Goal: Information Seeking & Learning: Learn about a topic

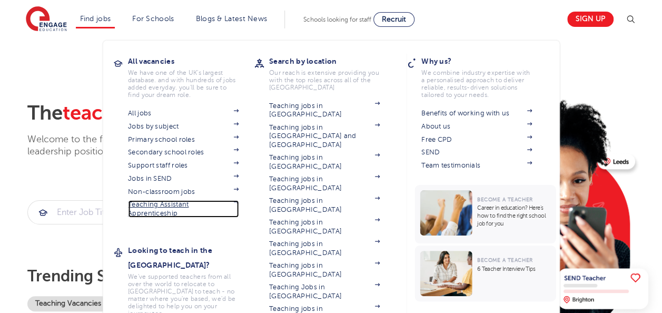
click at [232, 204] on span at bounding box center [232, 208] width 14 height 17
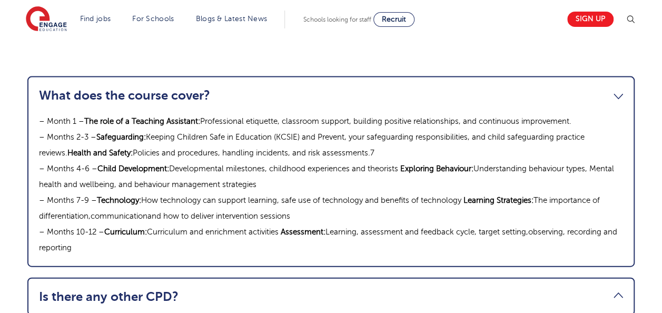
scroll to position [1153, 0]
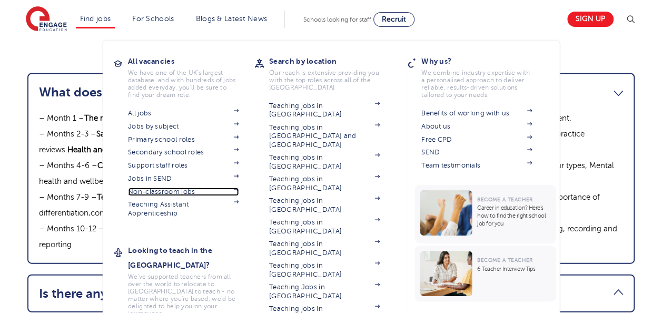
click at [194, 193] on link "Non-classroom jobs" at bounding box center [183, 191] width 111 height 8
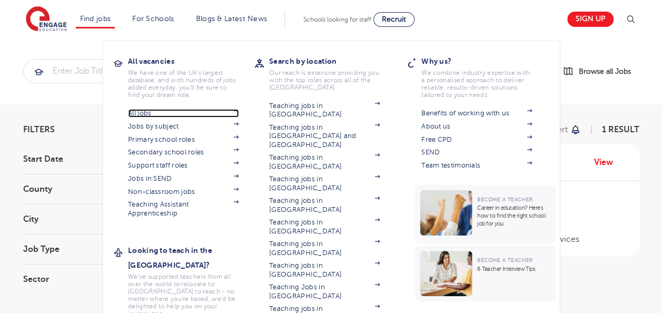
click at [143, 113] on link "All jobs" at bounding box center [183, 113] width 111 height 8
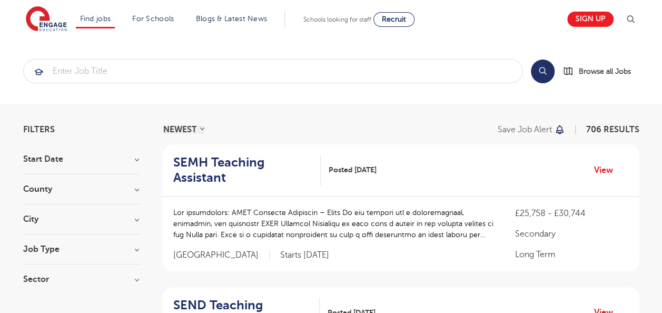
click at [102, 191] on h3 "County" at bounding box center [81, 189] width 116 height 8
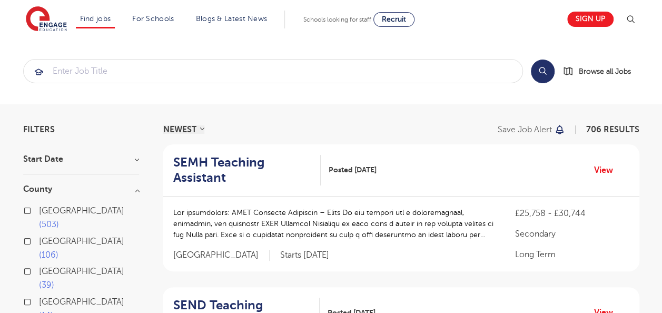
click at [59, 220] on span "503" at bounding box center [49, 224] width 20 height 9
click at [46, 212] on input "London 503" at bounding box center [42, 209] width 7 height 7
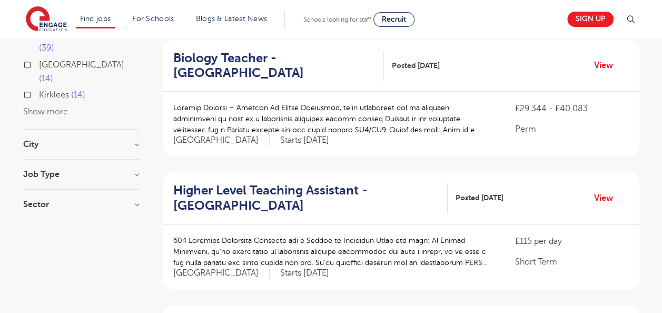
scroll to position [239, 0]
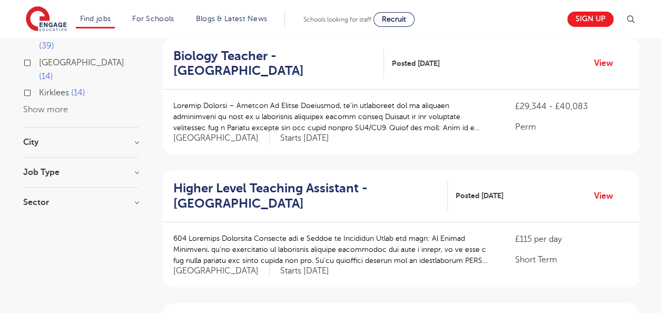
click at [136, 168] on h3 "Job Type" at bounding box center [81, 172] width 116 height 8
click at [137, 208] on h3 "Sector" at bounding box center [81, 212] width 116 height 8
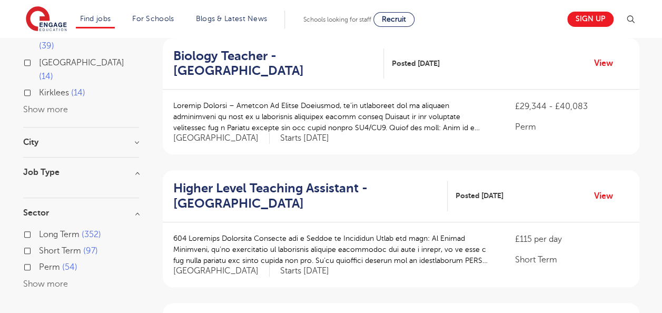
click at [134, 168] on h3 "Job Type" at bounding box center [81, 172] width 116 height 8
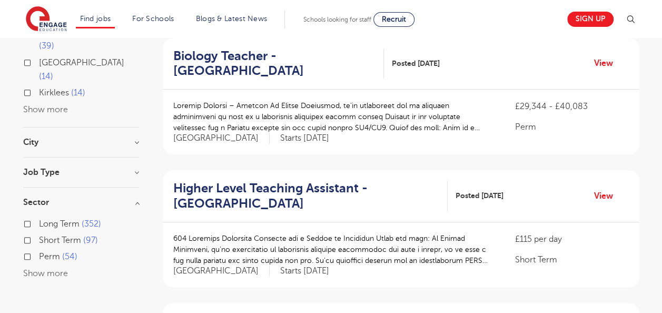
click at [134, 168] on h3 "Job Type" at bounding box center [81, 172] width 116 height 8
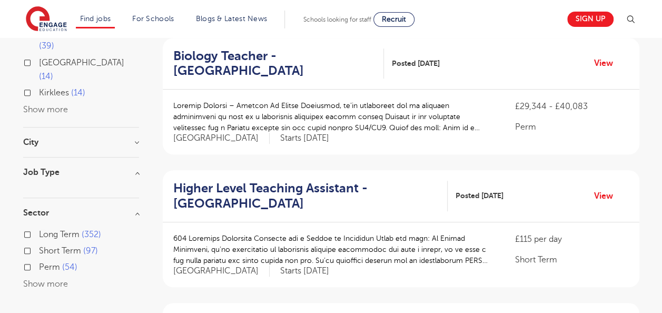
click at [136, 138] on h3 "City" at bounding box center [81, 142] width 116 height 8
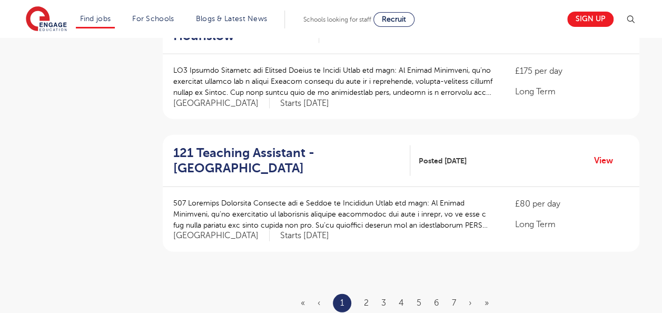
scroll to position [1214, 0]
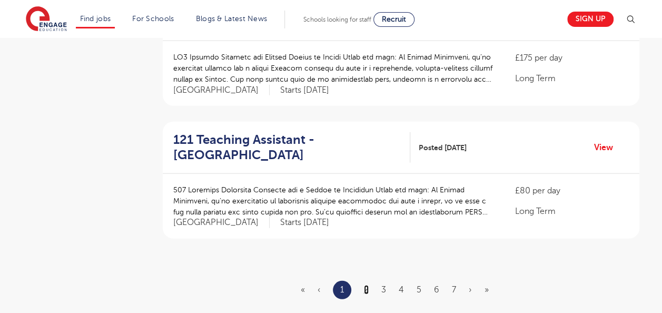
click at [364, 285] on link "2" at bounding box center [366, 289] width 5 height 9
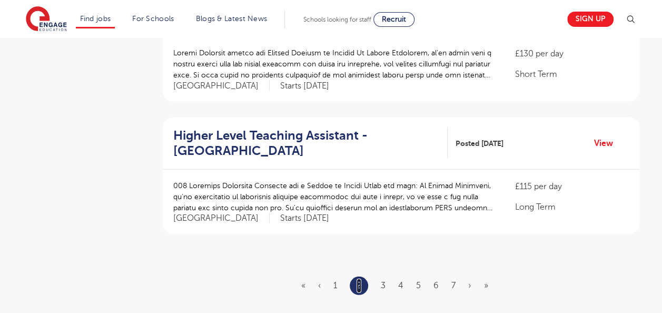
scroll to position [1223, 0]
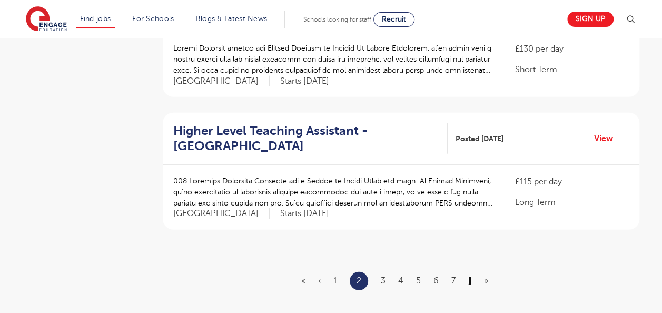
click at [468, 276] on link "›" at bounding box center [469, 280] width 3 height 9
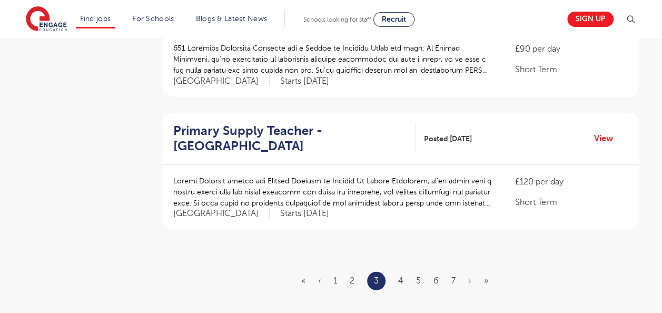
scroll to position [0, 0]
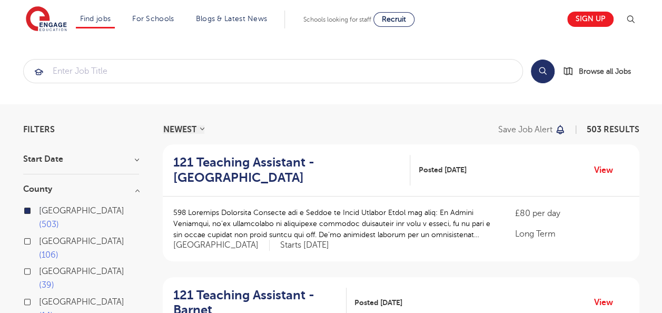
click at [57, 129] on div "Filters" at bounding box center [81, 129] width 116 height 8
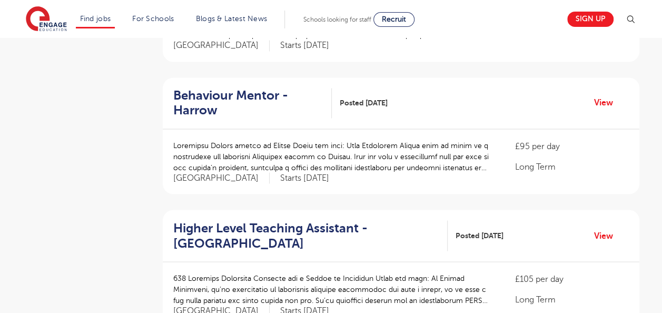
scroll to position [864, 0]
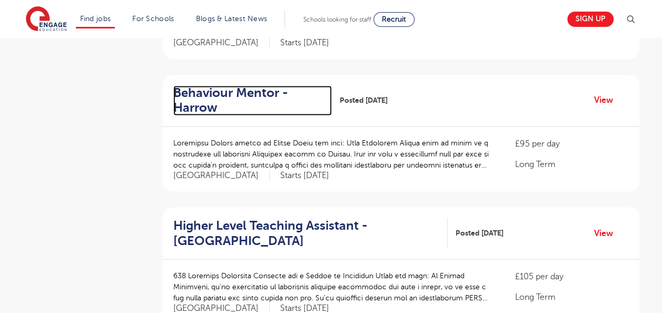
click at [262, 85] on h2 "Behaviour Mentor - Harrow" at bounding box center [248, 100] width 150 height 31
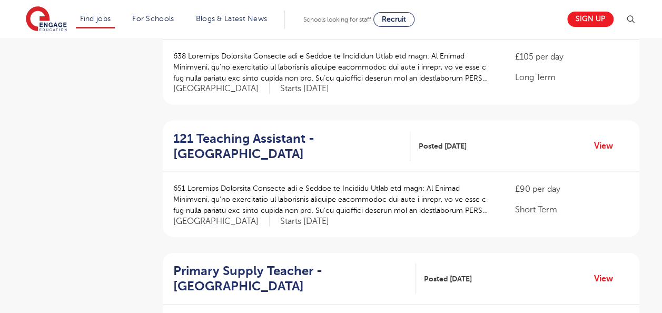
scroll to position [1099, 0]
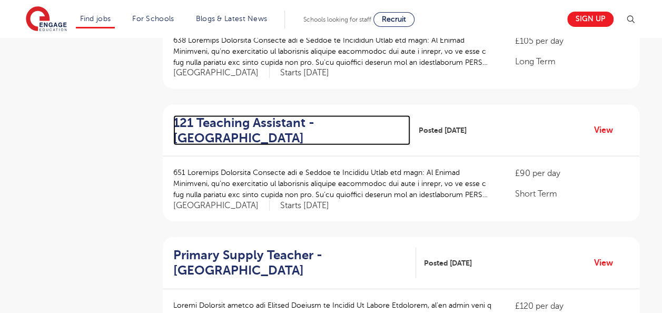
click at [275, 115] on h2 "121 Teaching Assistant - Lewisham" at bounding box center [287, 130] width 229 height 31
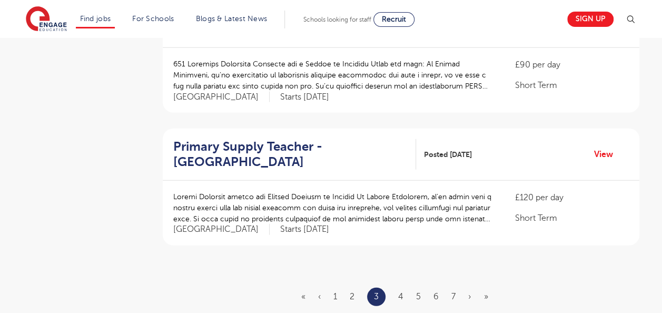
scroll to position [1234, 0]
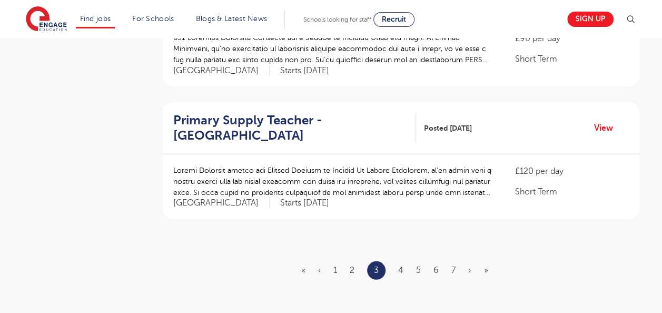
click at [466, 261] on ul "« ‹ 1 2 3 4 5 6 7 › »" at bounding box center [401, 270] width 200 height 18
click at [470, 265] on link "›" at bounding box center [469, 269] width 3 height 9
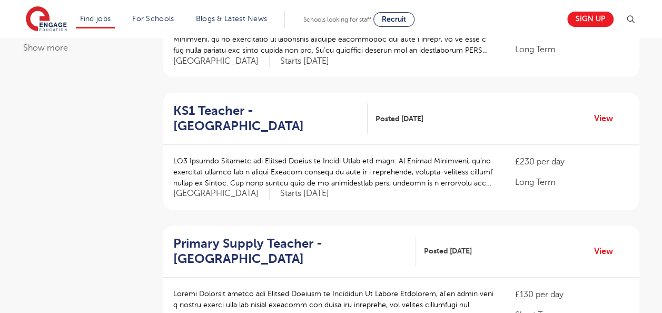
scroll to position [570, 0]
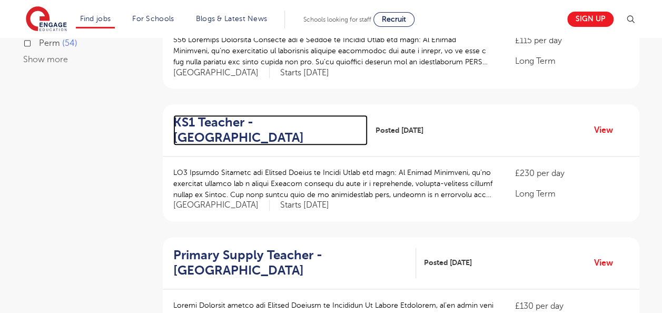
click at [288, 123] on h2 "KS1 Teacher - Elmbridge" at bounding box center [266, 130] width 186 height 31
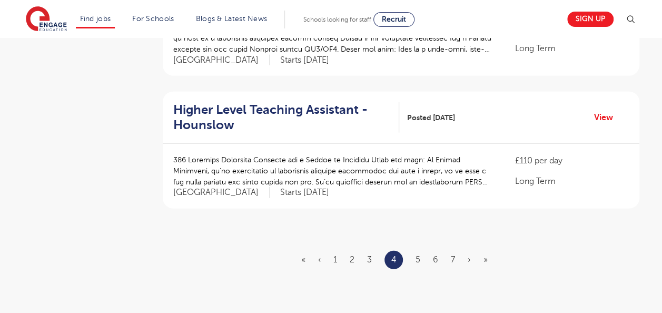
scroll to position [1260, 0]
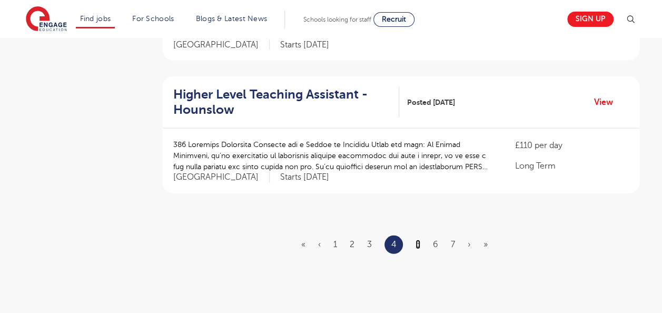
click at [417, 240] on link "5" at bounding box center [417, 244] width 5 height 9
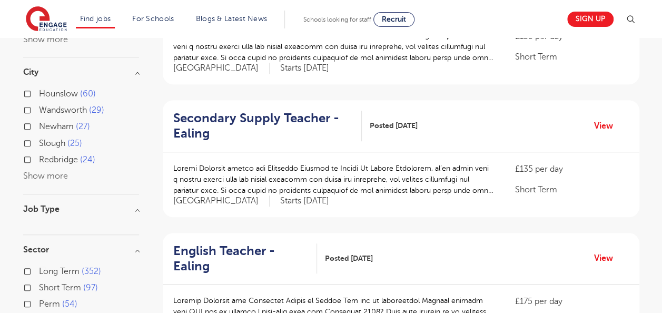
scroll to position [318, 0]
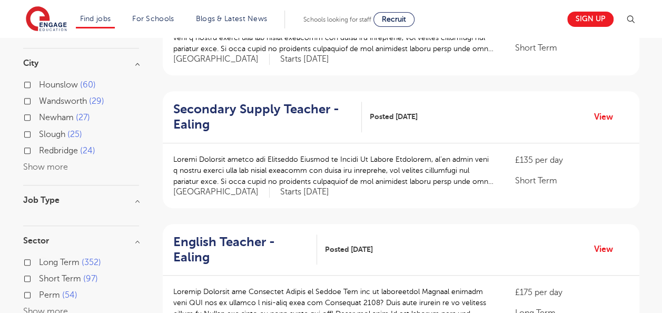
click at [134, 196] on h3 "Job Type" at bounding box center [81, 200] width 116 height 8
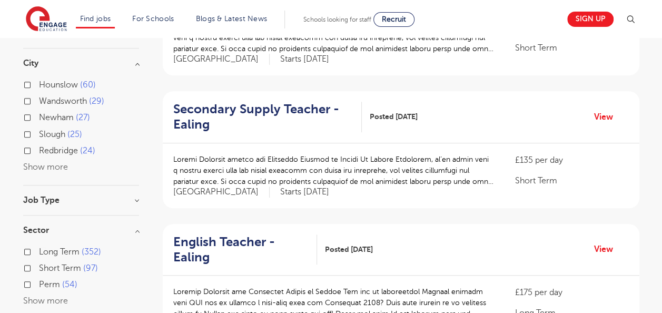
click at [135, 196] on h3 "Job Type" at bounding box center [81, 200] width 116 height 8
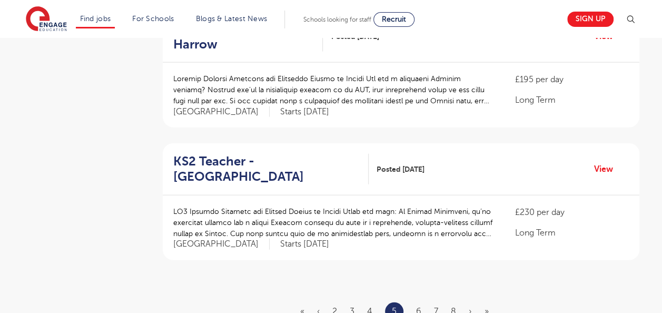
scroll to position [1206, 0]
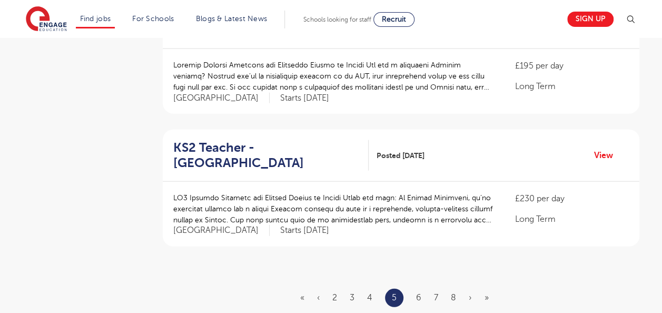
click at [467, 288] on ul "« ‹ 2 3 4 5 6 7 8 › »" at bounding box center [400, 297] width 201 height 18
click at [468, 293] on link "›" at bounding box center [469, 297] width 3 height 9
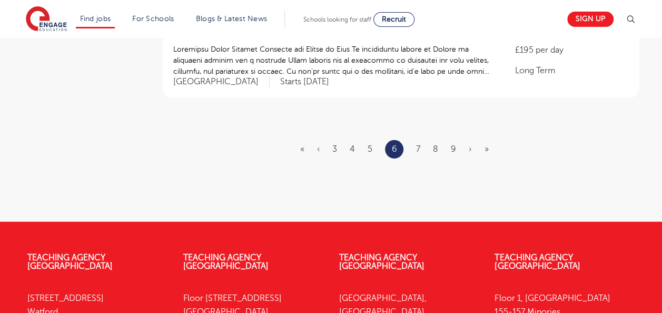
scroll to position [1313, 0]
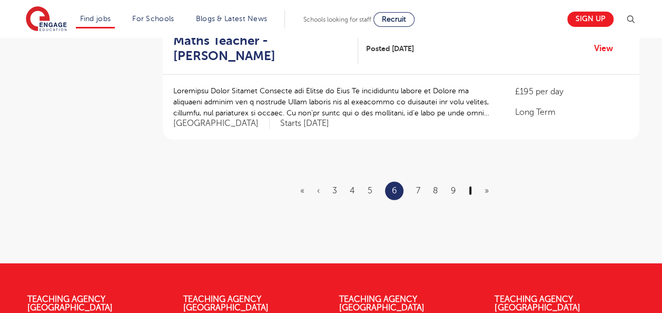
click at [468, 186] on link "›" at bounding box center [469, 190] width 3 height 9
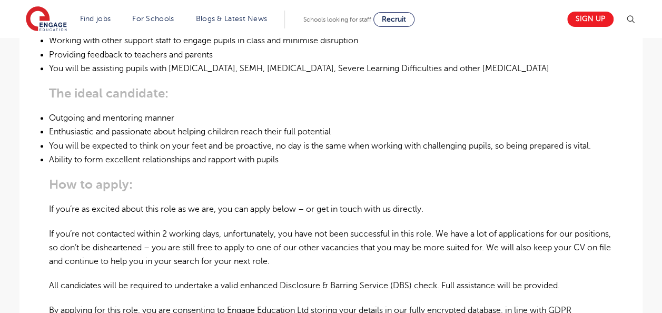
scroll to position [496, 0]
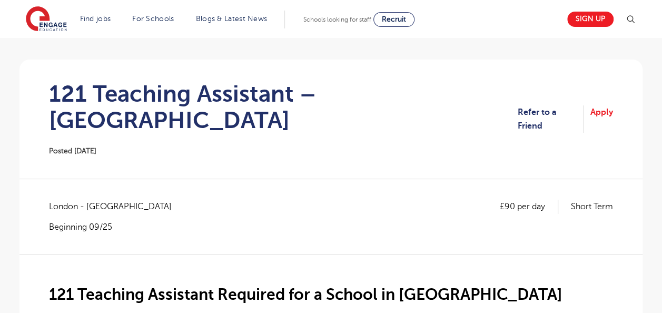
scroll to position [73, 0]
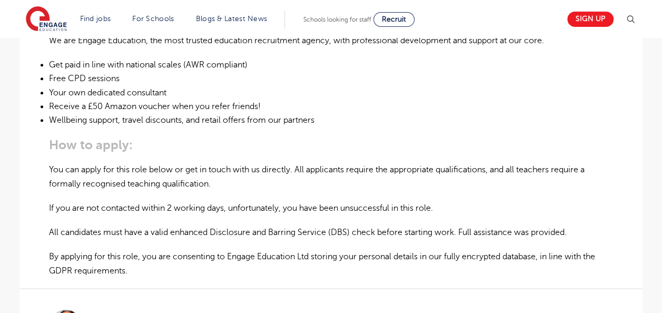
scroll to position [605, 0]
